Goal: Task Accomplishment & Management: Manage account settings

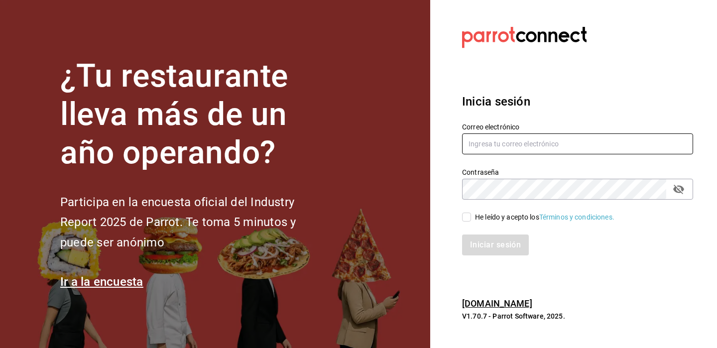
click at [512, 147] on input "text" at bounding box center [577, 144] width 231 height 21
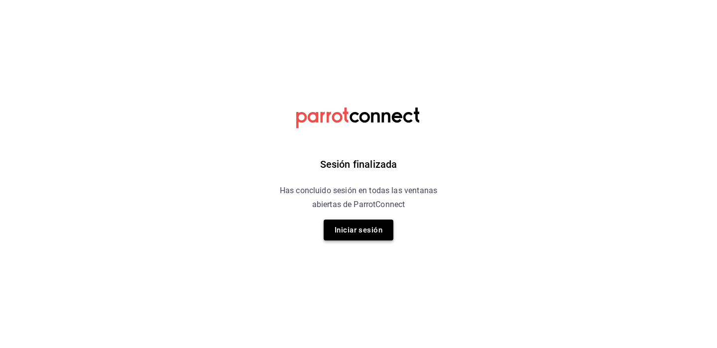
click at [371, 233] on button "Iniciar sesión" at bounding box center [359, 230] width 70 height 21
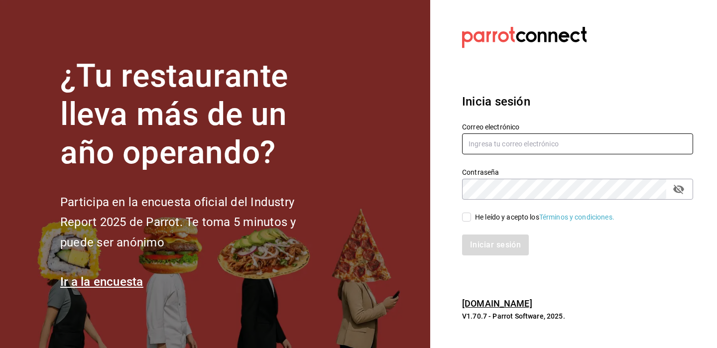
click at [489, 145] on input "text" at bounding box center [577, 144] width 231 height 21
type input "r"
click at [498, 148] on input "text" at bounding box center [577, 144] width 231 height 21
